Goal: Information Seeking & Learning: Find specific fact

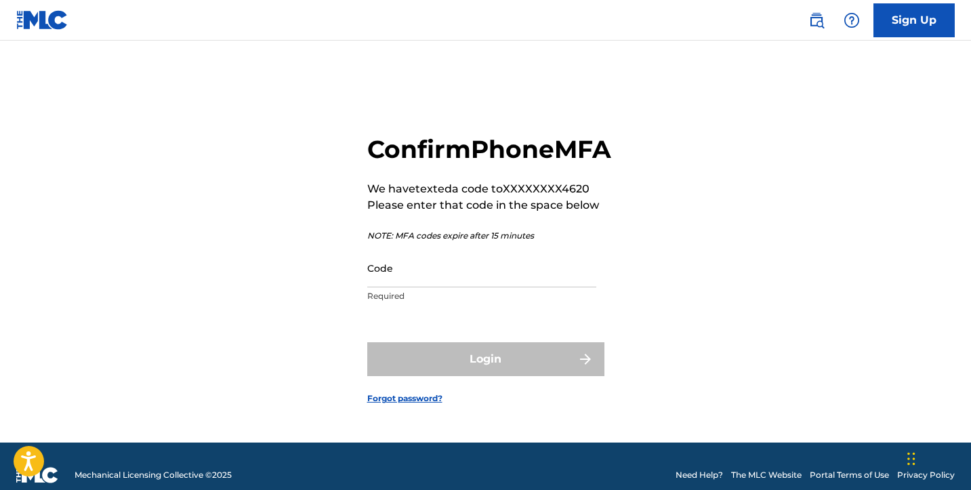
click at [385, 283] on input "Code" at bounding box center [481, 268] width 229 height 39
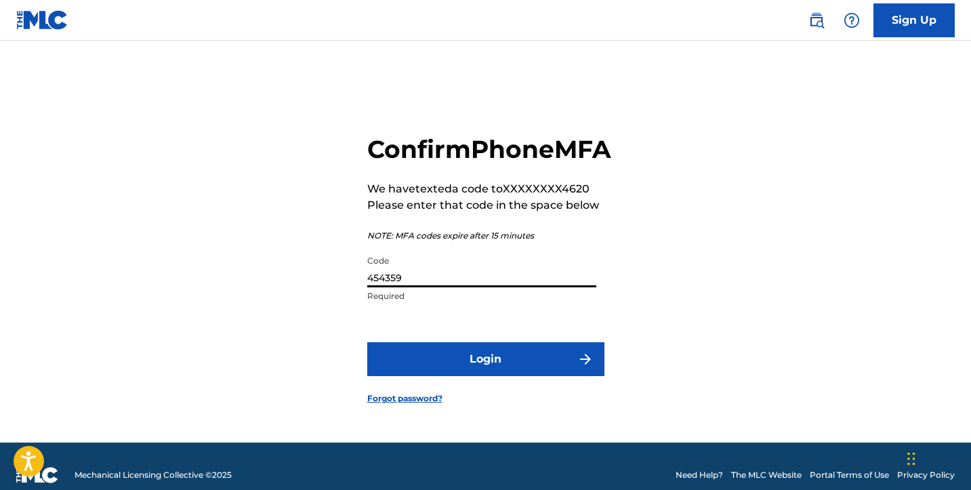
type input "454359"
click at [441, 352] on form "Confirm Phone MFA We have texted a code to XXXXXXXX4620 Please enter that code …" at bounding box center [485, 259] width 237 height 368
click at [433, 360] on button "Login" at bounding box center [485, 359] width 237 height 34
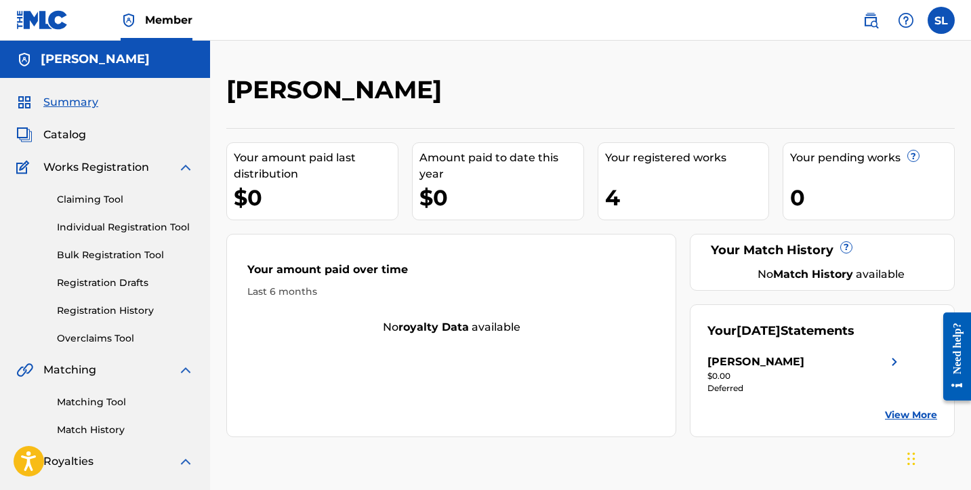
click at [70, 134] on span "Catalog" at bounding box center [64, 135] width 43 height 16
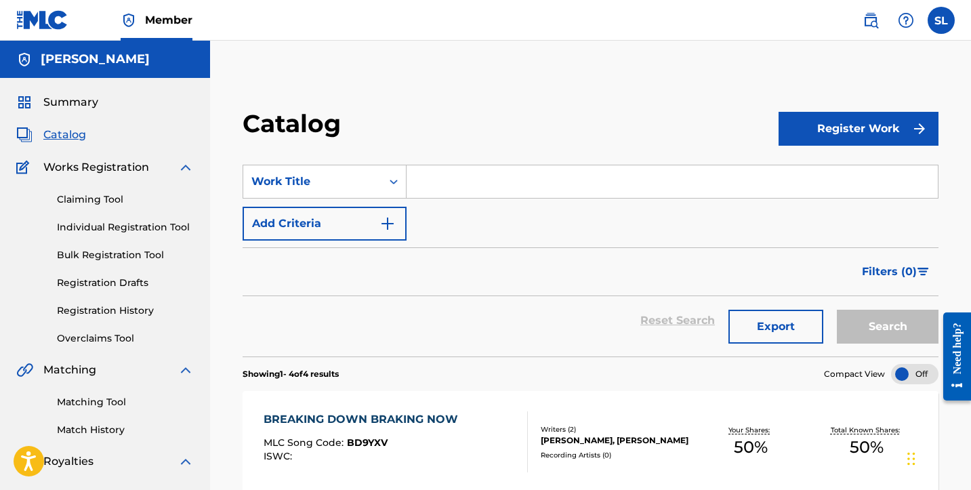
click at [439, 186] on input "Search Form" at bounding box center [672, 181] width 531 height 33
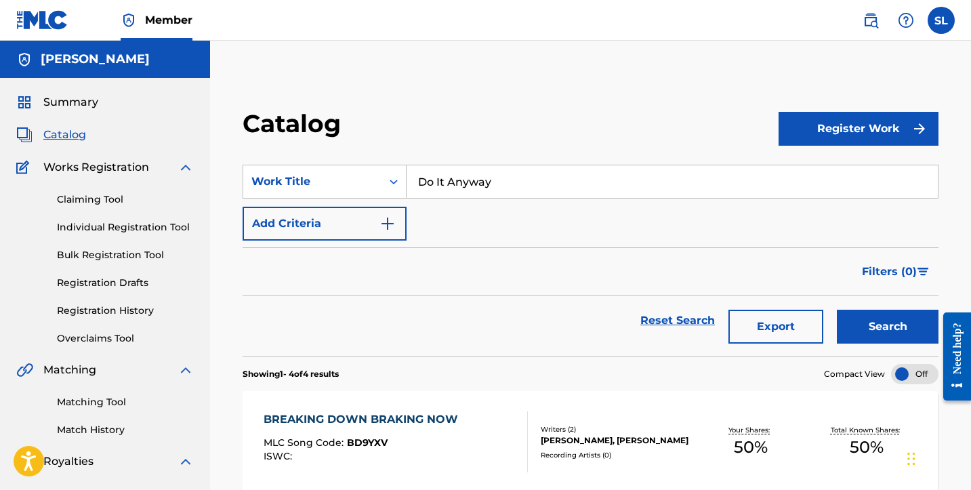
type input "Do It Anyway"
click at [888, 327] on button "Search" at bounding box center [888, 327] width 102 height 34
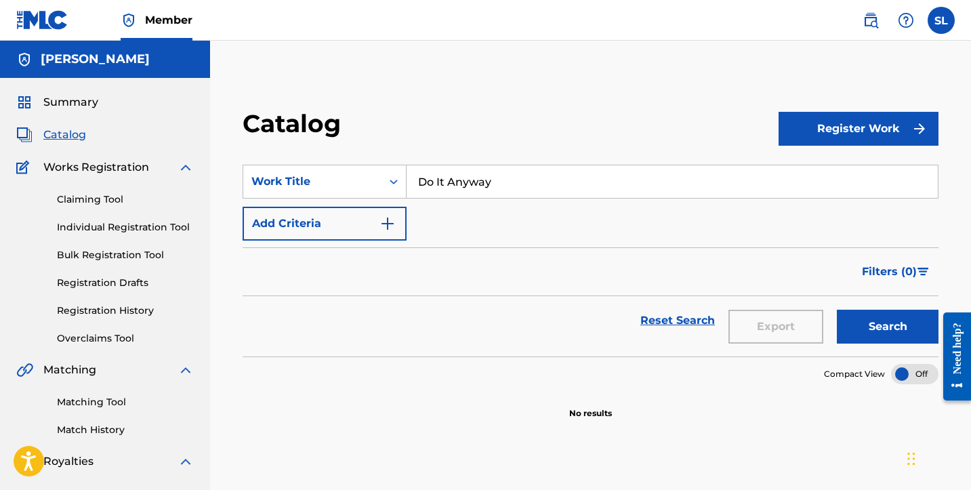
click at [317, 223] on button "Add Criteria" at bounding box center [325, 224] width 164 height 34
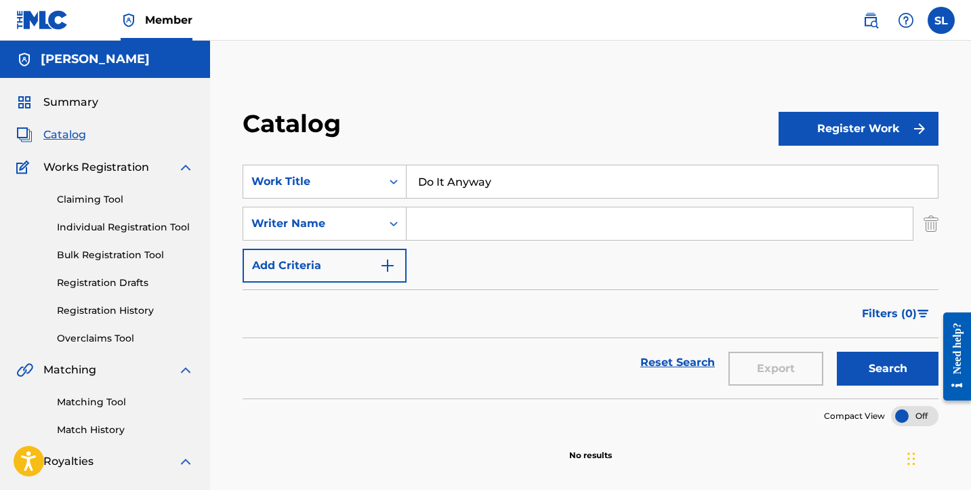
click at [441, 226] on input "Search Form" at bounding box center [660, 223] width 506 height 33
click at [888, 369] on button "Search" at bounding box center [888, 369] width 102 height 34
click at [466, 213] on input "[PERSON_NAME]" at bounding box center [660, 223] width 506 height 33
click at [461, 226] on input "[PERSON_NAME]" at bounding box center [660, 223] width 506 height 33
type input "[PERSON_NAME] [PERSON_NAME]"
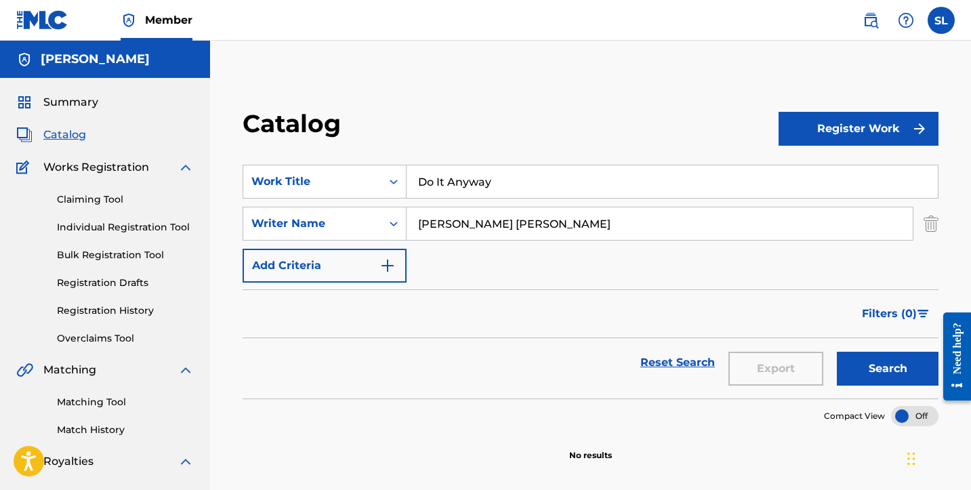
click at [888, 369] on button "Search" at bounding box center [888, 369] width 102 height 34
click at [370, 260] on button "Add Criteria" at bounding box center [325, 266] width 164 height 34
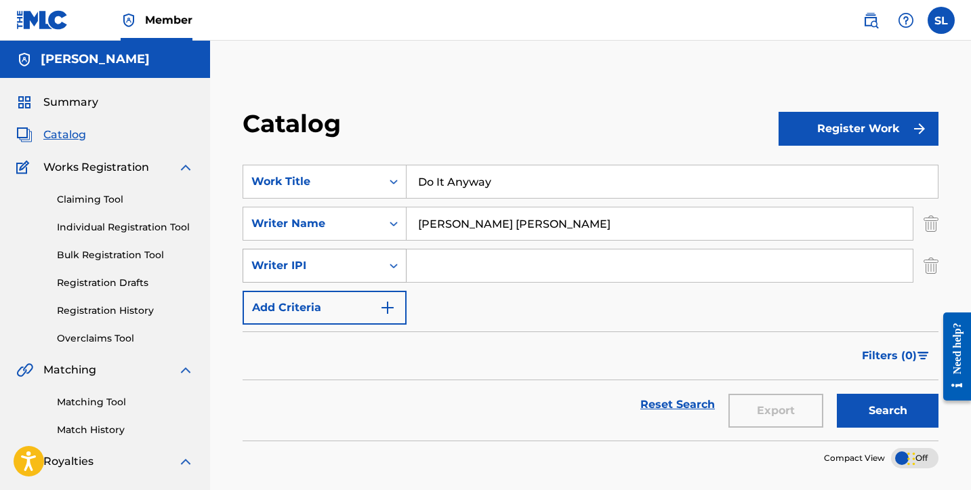
click at [368, 265] on div "Writer IPI" at bounding box center [312, 266] width 122 height 16
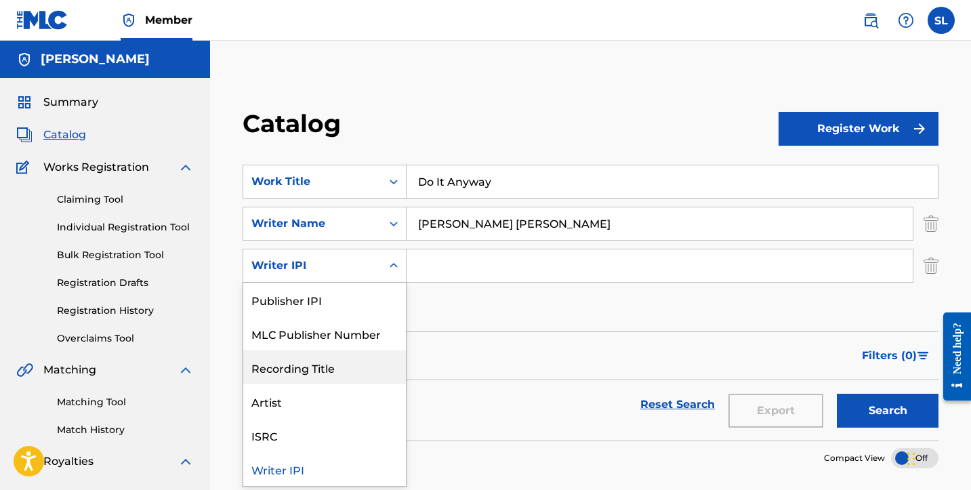
scroll to position [34, 0]
click at [318, 369] on div "Recording Title" at bounding box center [324, 367] width 163 height 34
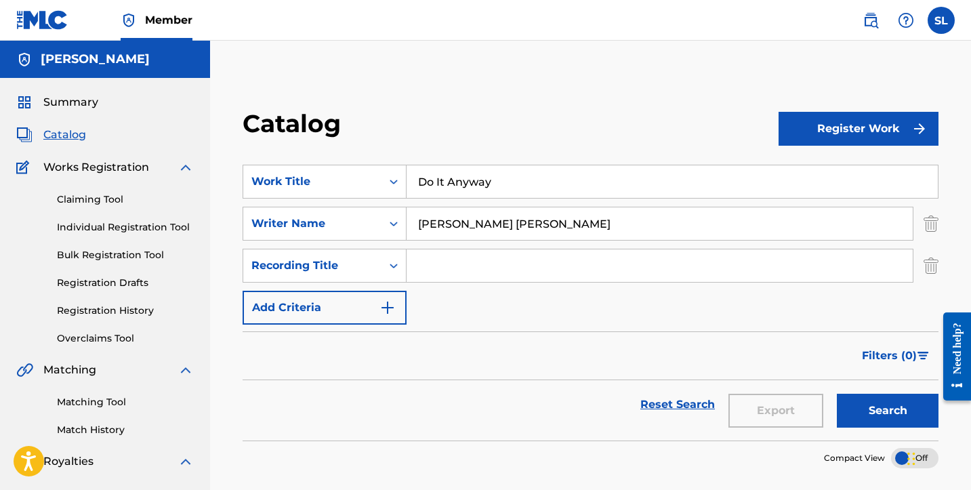
click at [459, 268] on input "Search Form" at bounding box center [660, 265] width 506 height 33
type input "Do It Anyway"
click at [888, 411] on button "Search" at bounding box center [888, 411] width 102 height 34
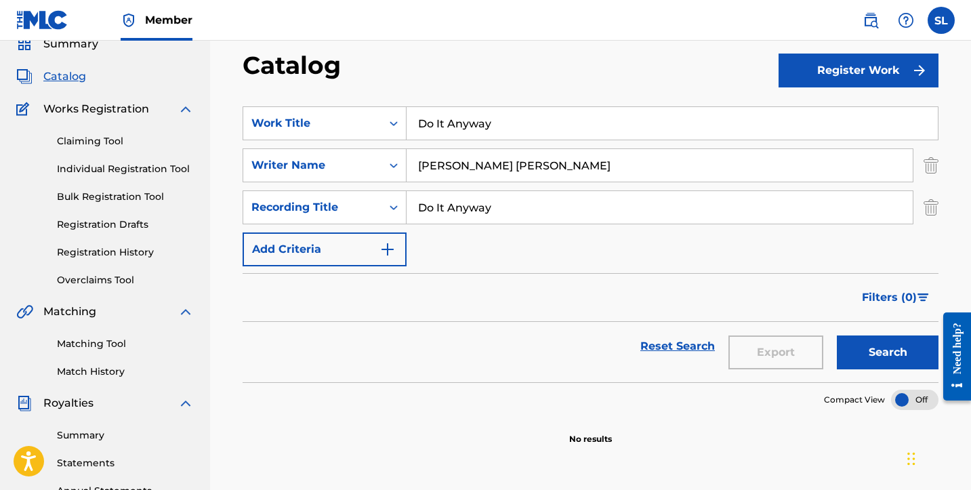
scroll to position [57, 0]
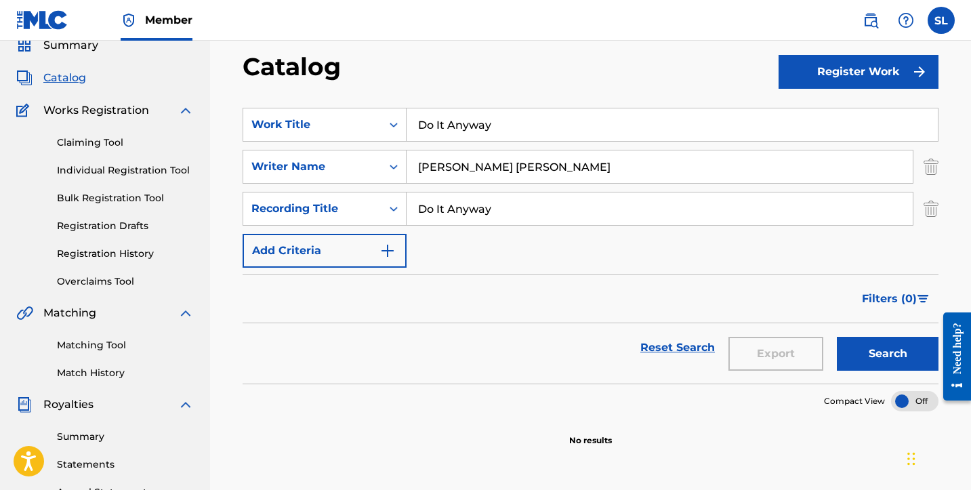
click at [503, 168] on input "[PERSON_NAME] [PERSON_NAME]" at bounding box center [660, 166] width 506 height 33
type input "[PERSON_NAME]"
click at [857, 364] on button "Search" at bounding box center [888, 354] width 102 height 34
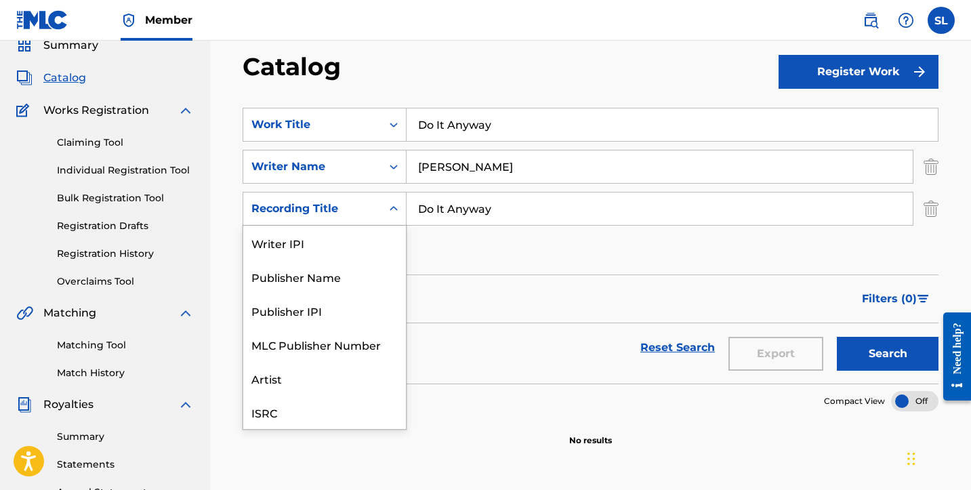
click at [375, 213] on div "Recording Title" at bounding box center [312, 209] width 138 height 26
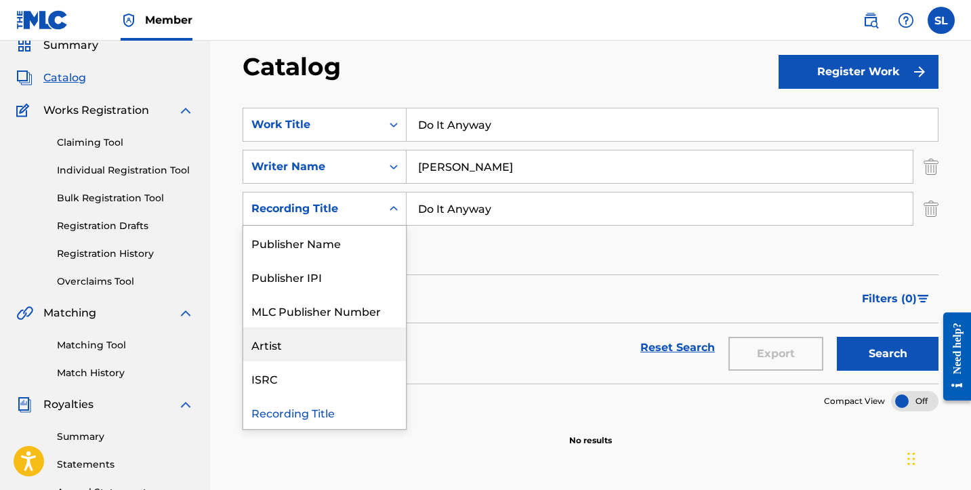
click at [308, 358] on div "Artist" at bounding box center [324, 344] width 163 height 34
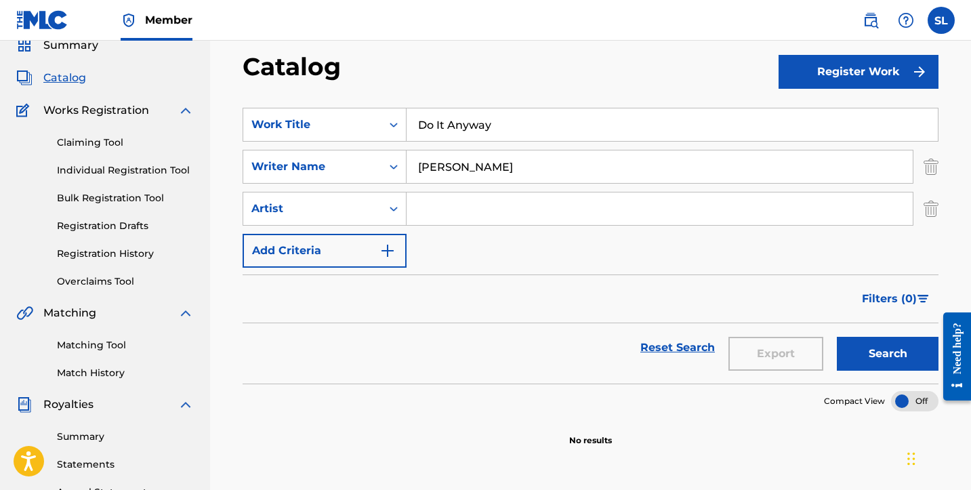
click at [440, 212] on input "Search Form" at bounding box center [660, 208] width 506 height 33
type input "Smoky Bare"
click at [888, 354] on button "Search" at bounding box center [888, 354] width 102 height 34
click at [497, 163] on input "[PERSON_NAME]" at bounding box center [660, 166] width 506 height 33
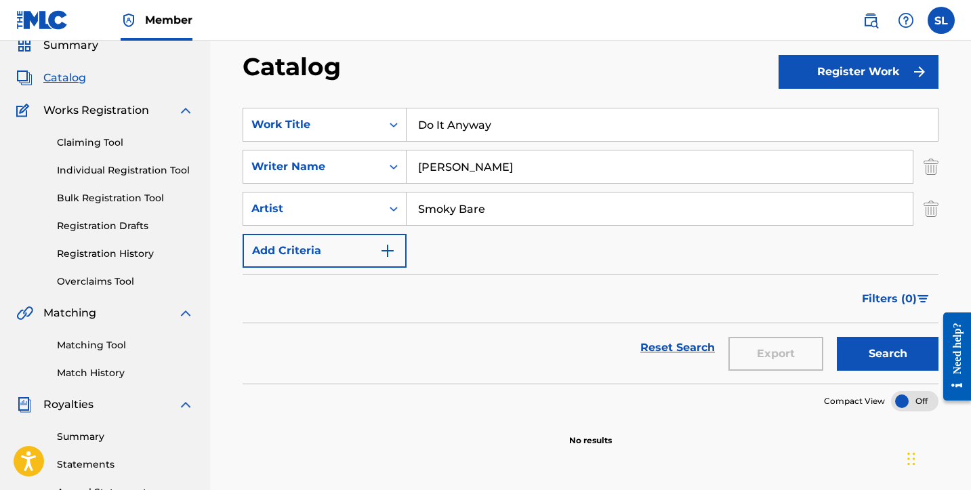
click at [497, 163] on input "[PERSON_NAME]" at bounding box center [660, 166] width 506 height 33
click at [923, 168] on div "SearchWithCriteriac3c9c294-43ce-4e0b-8880-c0663af244c6 Writer Name [PERSON_NAME]" at bounding box center [591, 167] width 696 height 34
click at [933, 167] on img "Search Form" at bounding box center [931, 167] width 15 height 34
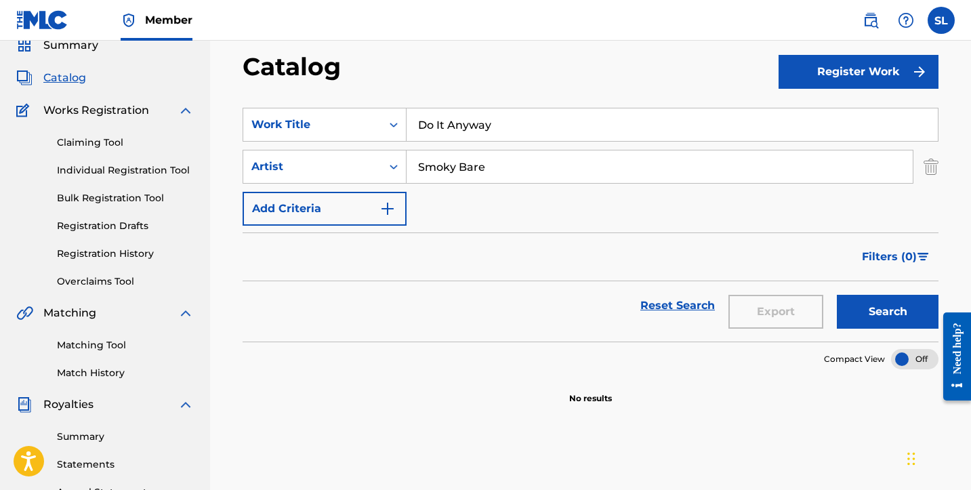
click at [891, 329] on div "Search" at bounding box center [884, 305] width 108 height 49
click at [869, 310] on button "Search" at bounding box center [888, 312] width 102 height 34
click at [387, 125] on div "Search Form" at bounding box center [394, 124] width 24 height 24
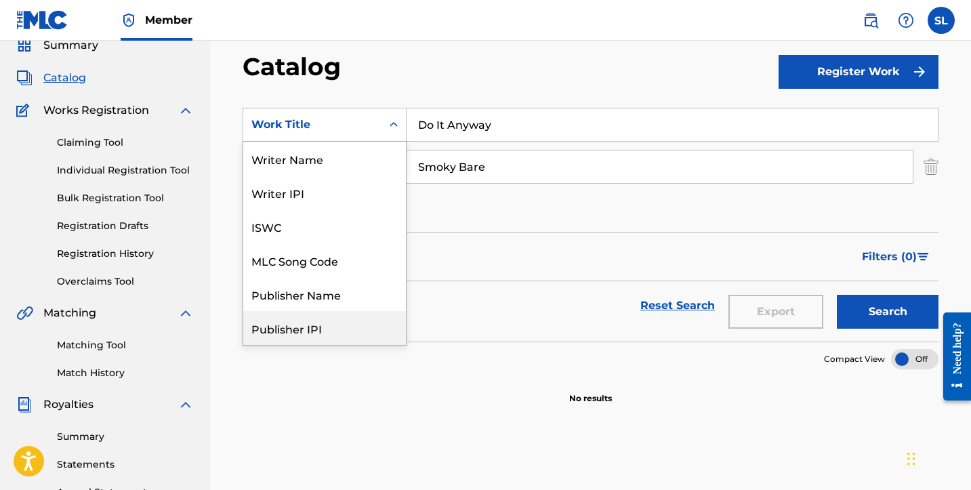
scroll to position [0, 0]
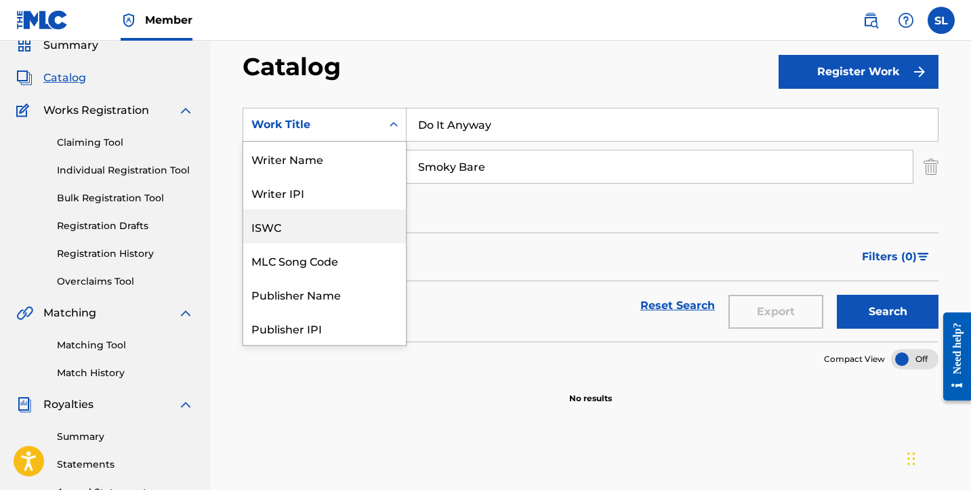
click at [303, 223] on div "ISWC" at bounding box center [324, 226] width 163 height 34
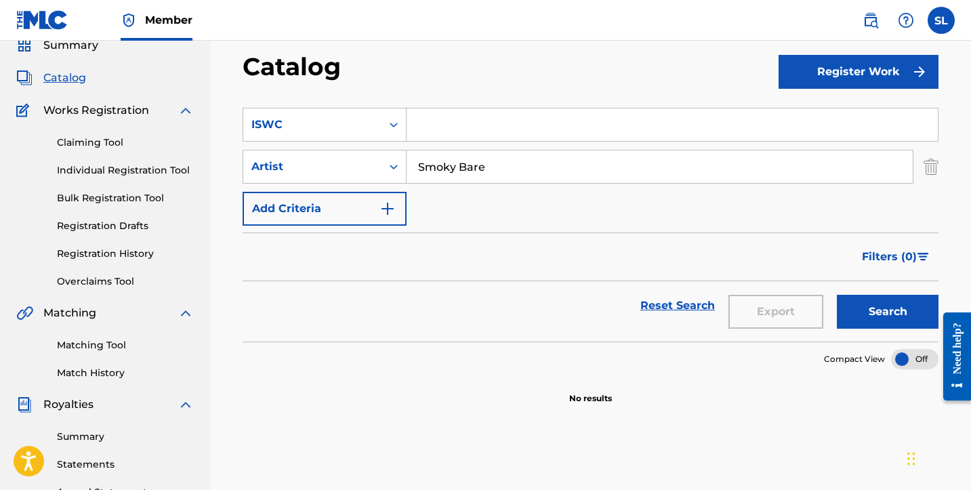
click at [497, 127] on input "Search Form" at bounding box center [672, 124] width 531 height 33
paste input "T-916.648.025-7"
type input "T-916.648.025-7"
click at [894, 308] on button "Search" at bounding box center [888, 312] width 102 height 34
click at [497, 161] on input "Smoky Bare" at bounding box center [660, 166] width 506 height 33
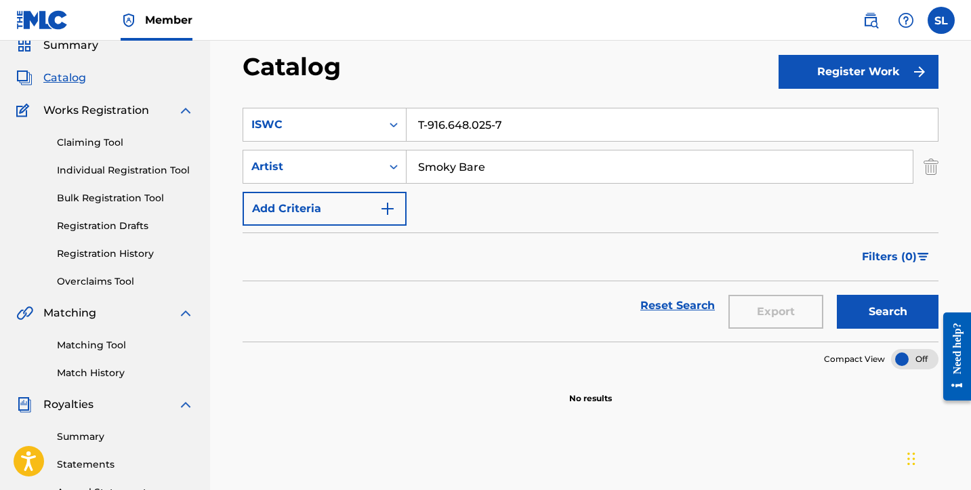
click at [497, 161] on input "Smoky Bare" at bounding box center [660, 166] width 506 height 33
click at [929, 164] on img "Search Form" at bounding box center [931, 167] width 15 height 34
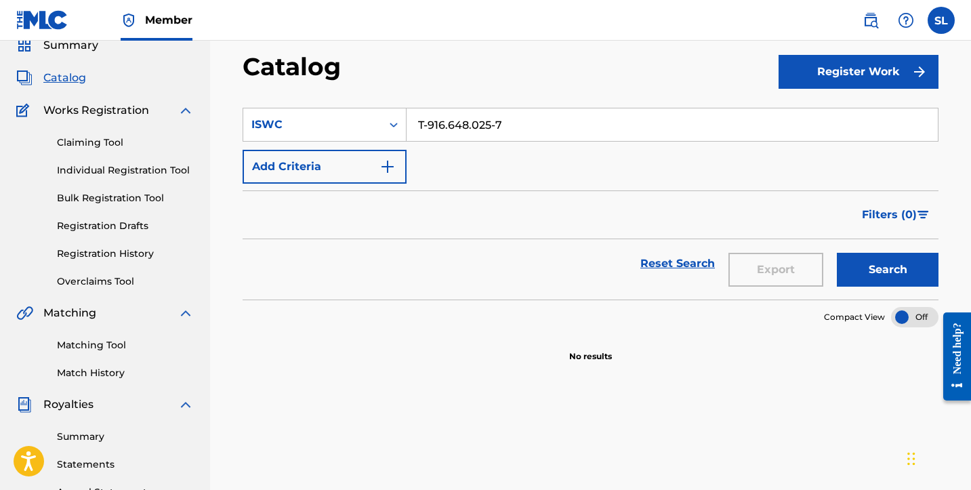
click at [889, 268] on button "Search" at bounding box center [888, 270] width 102 height 34
click at [362, 160] on button "Add Criteria" at bounding box center [325, 167] width 164 height 34
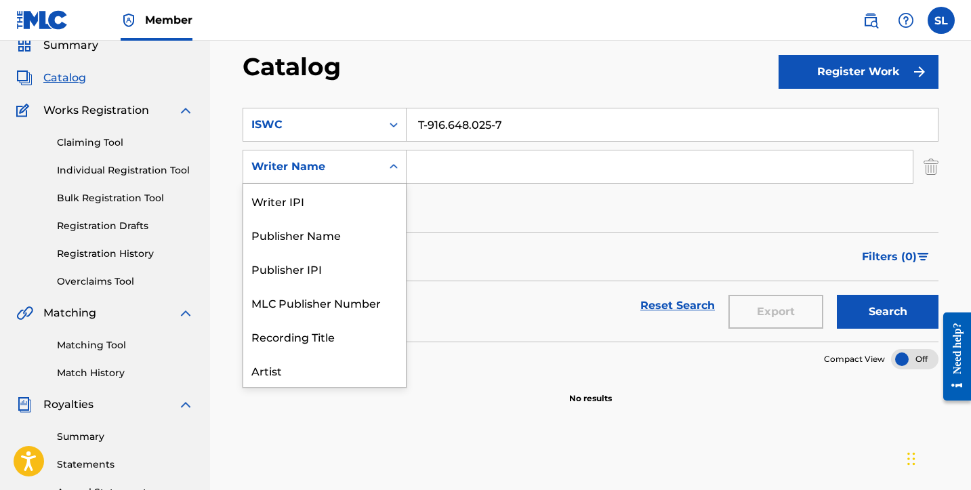
click at [336, 163] on div "Writer Name" at bounding box center [312, 167] width 122 height 16
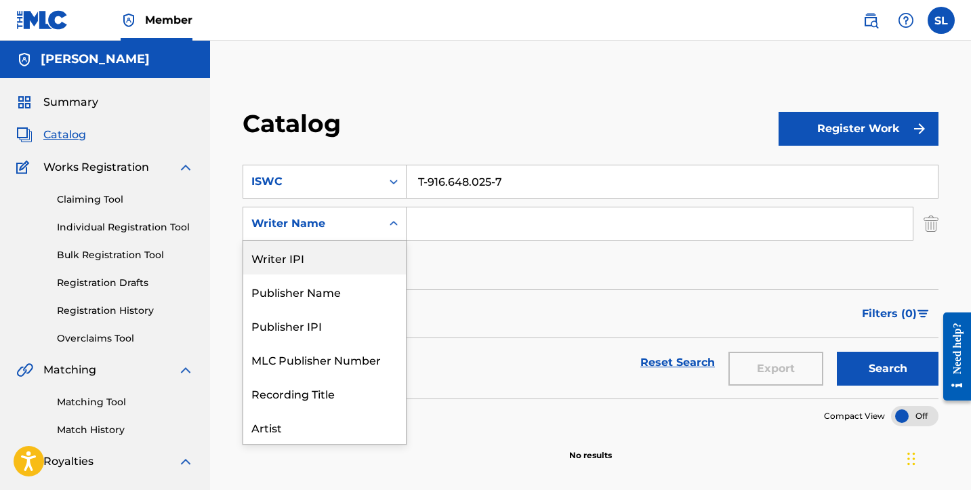
click at [290, 260] on div "Writer IPI" at bounding box center [324, 258] width 163 height 34
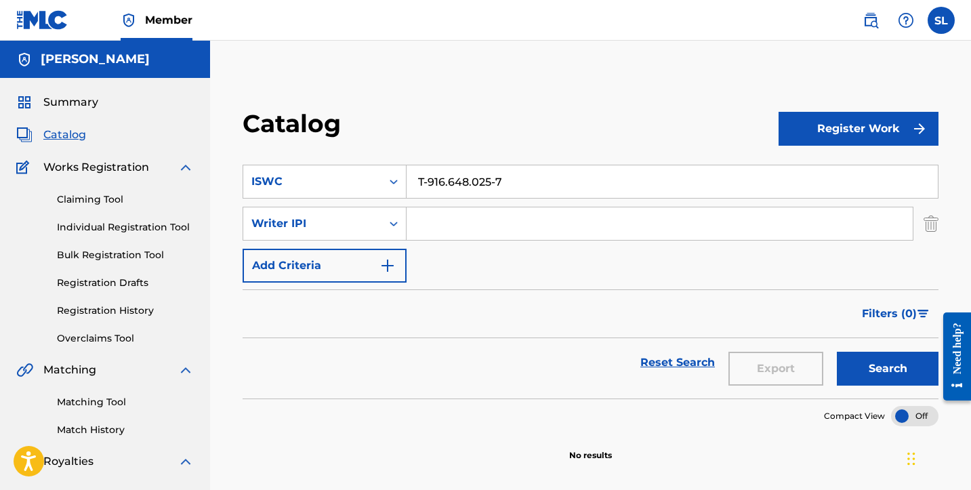
click at [435, 224] on input "Search Form" at bounding box center [660, 223] width 506 height 33
paste input "00685281023"
type input "00685281023"
click at [888, 365] on button "Search" at bounding box center [888, 369] width 102 height 34
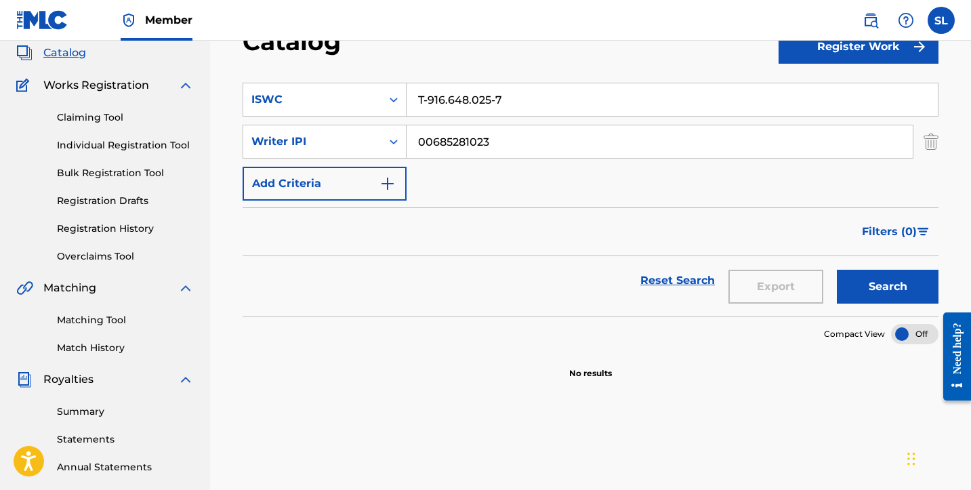
scroll to position [105, 0]
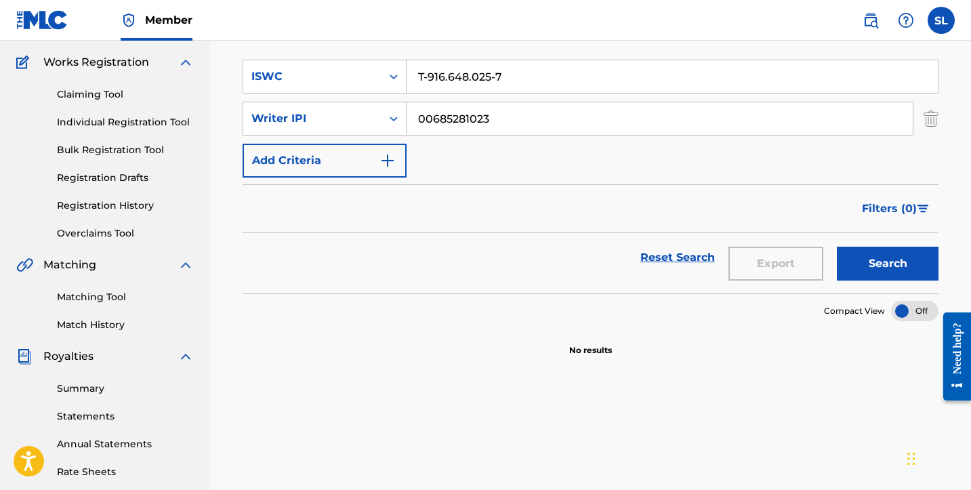
click at [79, 91] on link "Claiming Tool" at bounding box center [125, 94] width 137 height 14
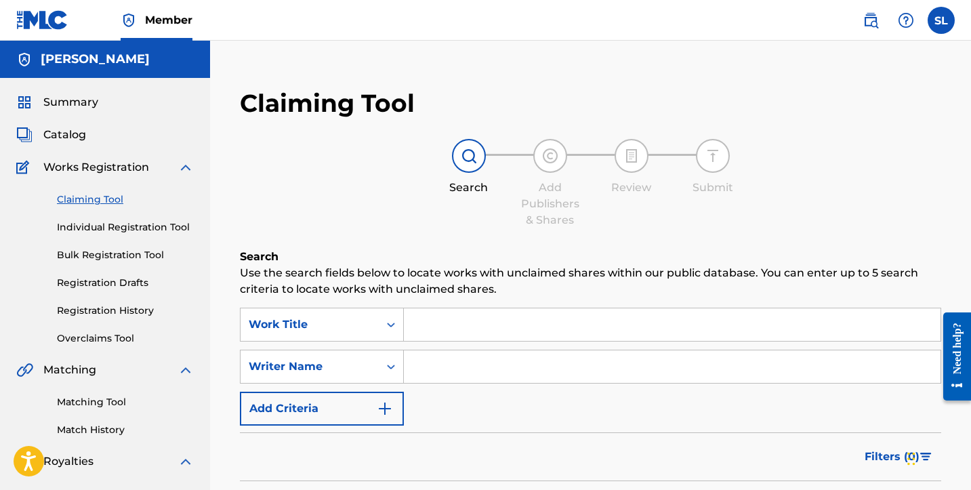
click at [430, 317] on input "Search Form" at bounding box center [672, 324] width 537 height 33
